Goal: Obtain resource: Obtain resource

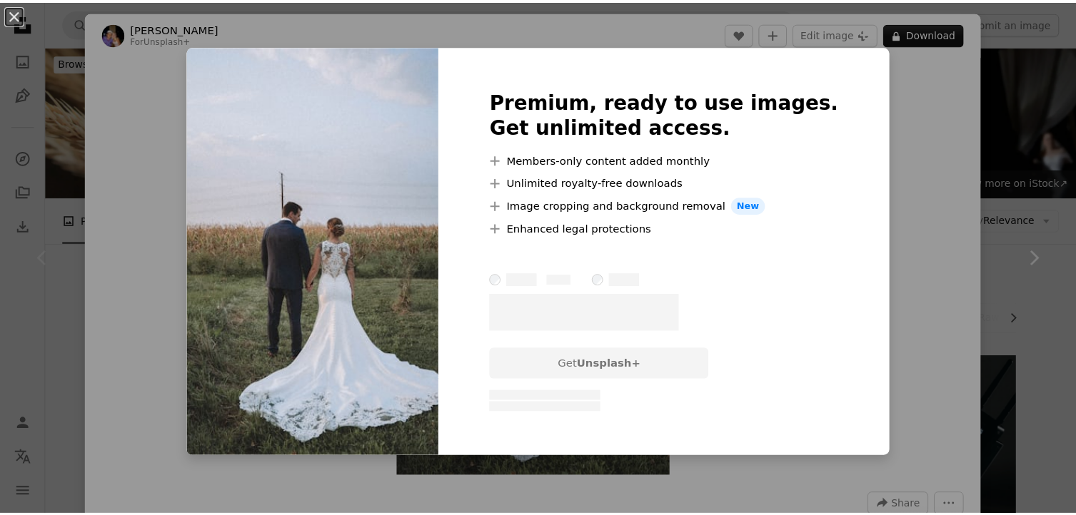
scroll to position [214, 0]
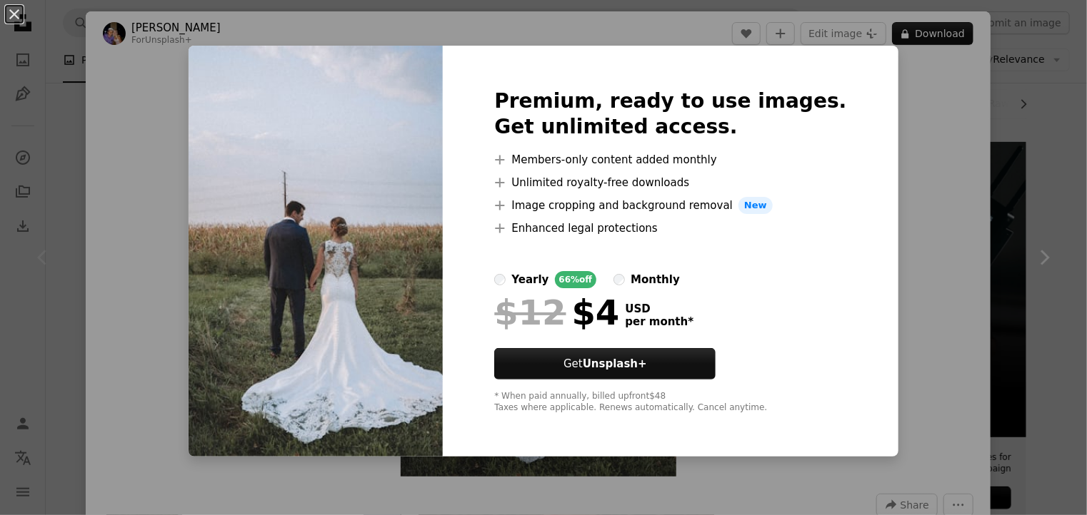
click at [888, 141] on div "An X shape Premium, ready to use images. Get unlimited access. A plus sign Memb…" at bounding box center [543, 257] width 1087 height 515
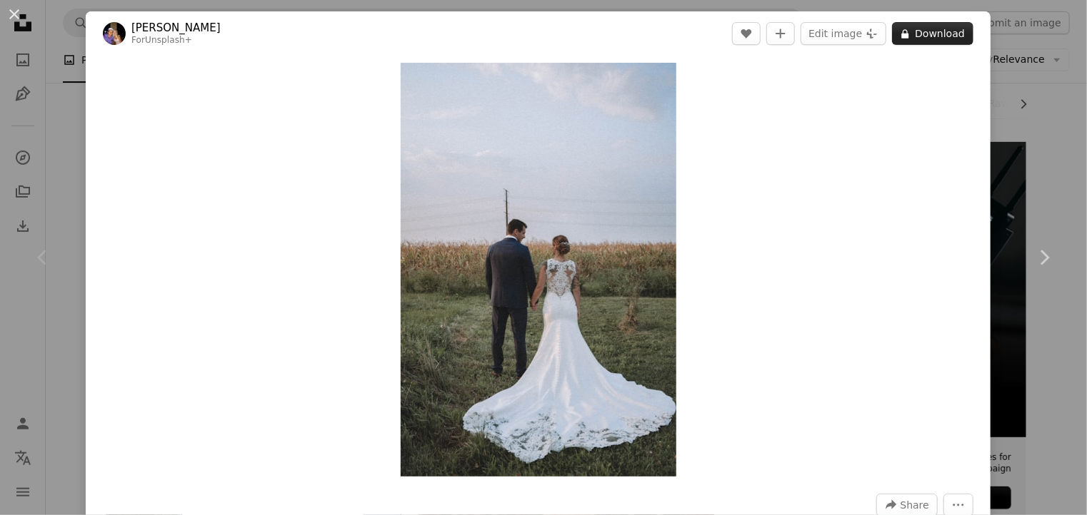
click at [899, 31] on icon "A lock" at bounding box center [904, 34] width 11 height 11
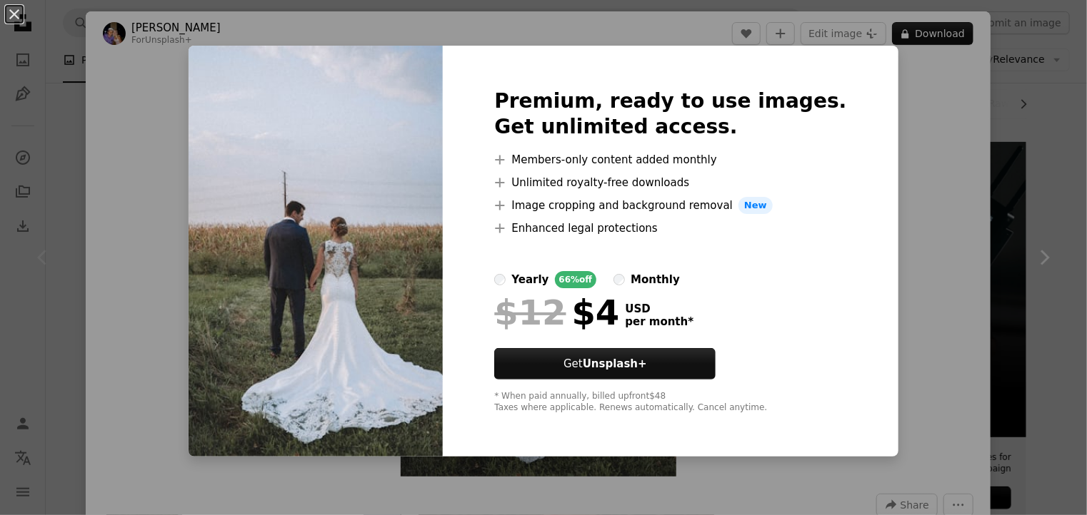
click at [888, 178] on div "An X shape Premium, ready to use images. Get unlimited access. A plus sign Memb…" at bounding box center [543, 257] width 1087 height 515
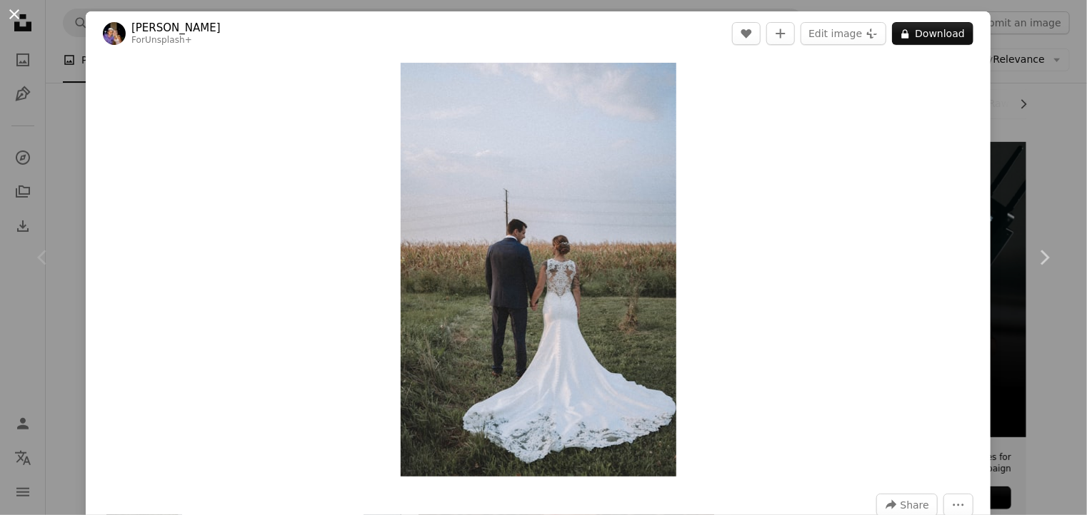
click at [16, 15] on button "An X shape" at bounding box center [14, 14] width 17 height 17
